Goal: Task Accomplishment & Management: Manage account settings

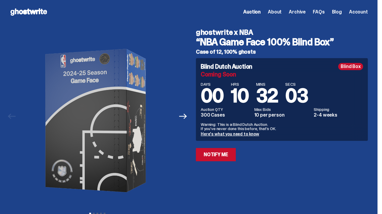
click at [251, 137] on link "Here's what you need to know" at bounding box center [230, 133] width 58 height 5
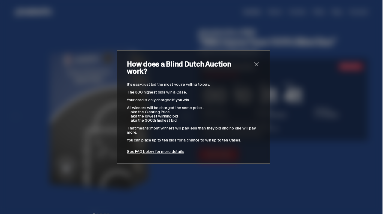
drag, startPoint x: 269, startPoint y: 61, endPoint x: 269, endPoint y: 54, distance: 6.9
click at [260, 61] on span "close" at bounding box center [256, 64] width 7 height 7
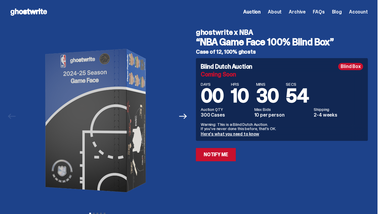
click at [350, 14] on span "Account" at bounding box center [358, 12] width 19 height 5
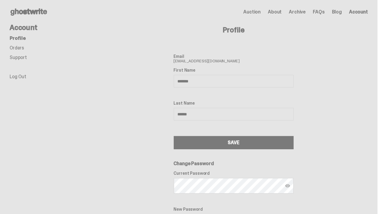
drag, startPoint x: 210, startPoint y: 179, endPoint x: 136, endPoint y: 149, distance: 80.3
click at [136, 149] on div "Profile Email lussery1@comcast.net First Name ******* Last Name ****** SAVE Cha…" at bounding box center [233, 159] width 269 height 270
click at [24, 51] on link "Orders" at bounding box center [17, 48] width 14 height 6
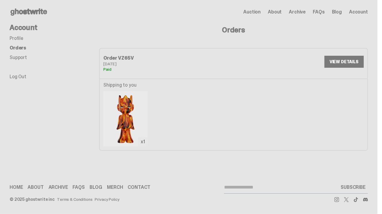
click at [332, 68] on link "VIEW DETAILS" at bounding box center [344, 62] width 39 height 12
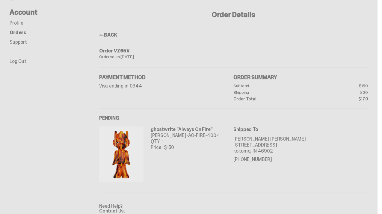
scroll to position [15, 0]
click at [26, 46] on link "Support" at bounding box center [18, 42] width 17 height 6
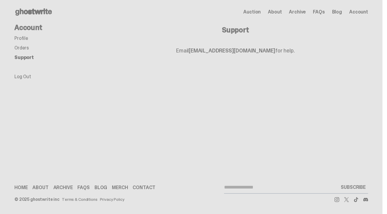
click at [27, 41] on link "Profile" at bounding box center [21, 38] width 14 height 6
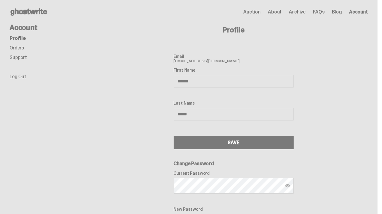
click at [289, 14] on span "Archive" at bounding box center [297, 12] width 17 height 5
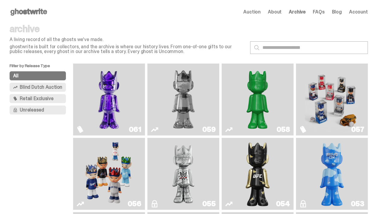
click at [350, 14] on span "Account" at bounding box center [358, 12] width 19 height 5
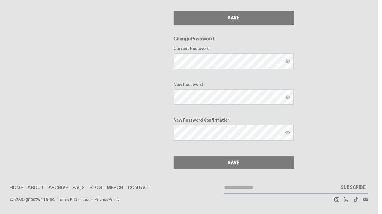
scroll to position [196, 0]
click at [123, 185] on link "Merch" at bounding box center [115, 187] width 16 height 5
click at [23, 189] on link "Home" at bounding box center [16, 187] width 13 height 5
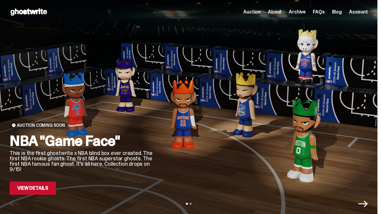
click at [289, 14] on span "Archive" at bounding box center [297, 12] width 17 height 5
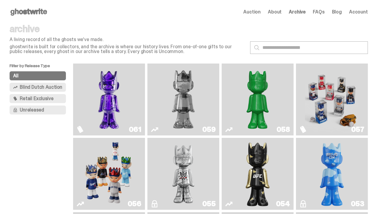
click at [45, 90] on span "Blind Dutch Auction" at bounding box center [41, 87] width 43 height 5
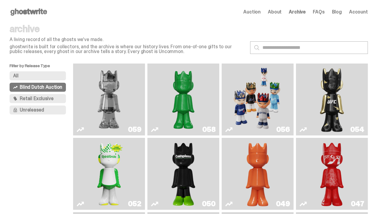
click at [45, 101] on span "Retail Exclusive" at bounding box center [37, 98] width 34 height 5
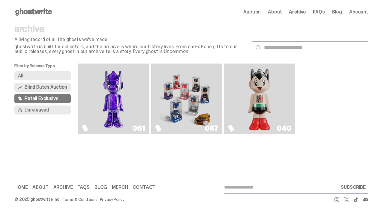
click at [42, 112] on span "Unreleased" at bounding box center [37, 110] width 24 height 5
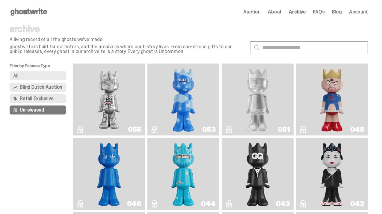
click at [40, 101] on span "Retail Exclusive" at bounding box center [37, 98] width 34 height 5
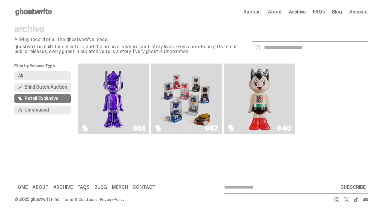
click at [190, 132] on img "Game Face (2025)" at bounding box center [186, 99] width 53 height 66
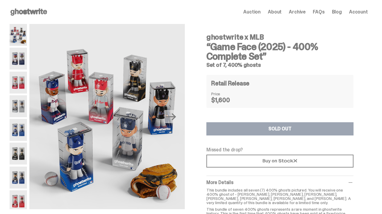
click at [25, 89] on img at bounding box center [18, 83] width 17 height 22
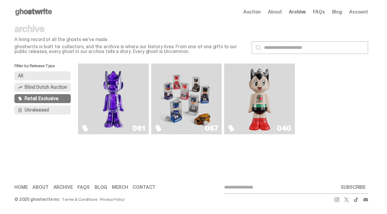
click at [123, 121] on img "Fantasy" at bounding box center [113, 99] width 53 height 66
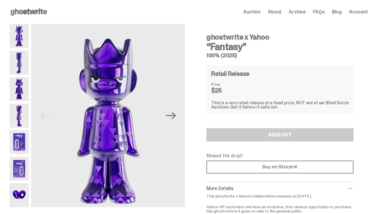
click at [25, 151] on img at bounding box center [19, 142] width 19 height 24
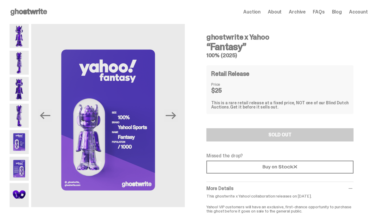
click at [27, 180] on img at bounding box center [19, 169] width 19 height 24
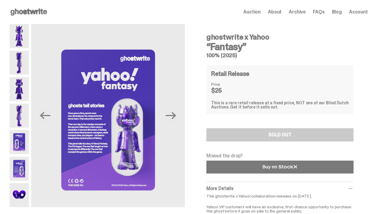
click at [269, 169] on use at bounding box center [280, 167] width 34 height 4
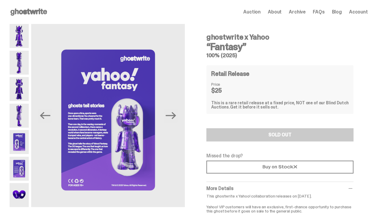
click at [268, 14] on span "About" at bounding box center [275, 12] width 14 height 5
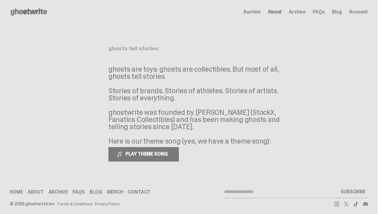
click at [289, 14] on span "Archive" at bounding box center [297, 12] width 17 height 5
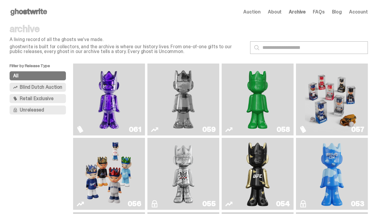
click at [349, 14] on span "Account" at bounding box center [358, 12] width 19 height 5
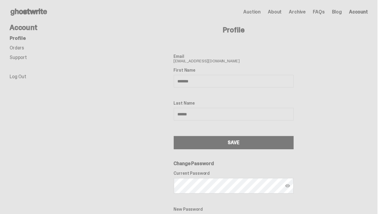
click at [22, 51] on link "Orders" at bounding box center [17, 48] width 14 height 6
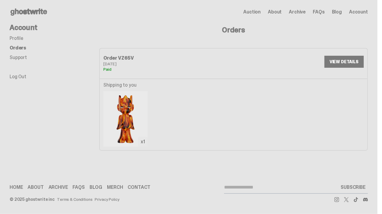
click at [338, 68] on link "VIEW DETAILS" at bounding box center [344, 62] width 39 height 12
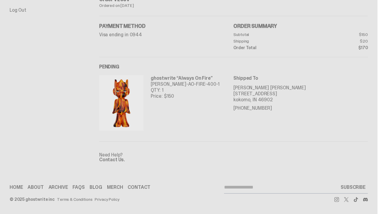
scroll to position [122, 0]
click at [180, 87] on p "QTY: 1" at bounding box center [185, 90] width 69 height 6
click at [129, 83] on img at bounding box center [121, 102] width 44 height 55
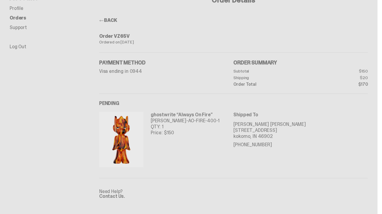
scroll to position [0, 0]
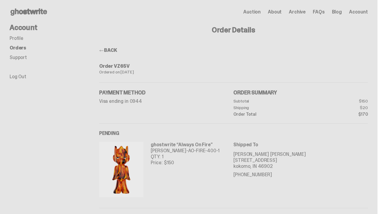
click at [27, 61] on link "Support" at bounding box center [18, 57] width 17 height 6
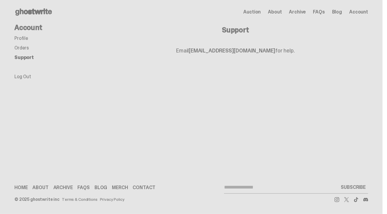
click at [25, 41] on link "Profile" at bounding box center [21, 38] width 14 height 6
